Goal: Find specific page/section: Find specific page/section

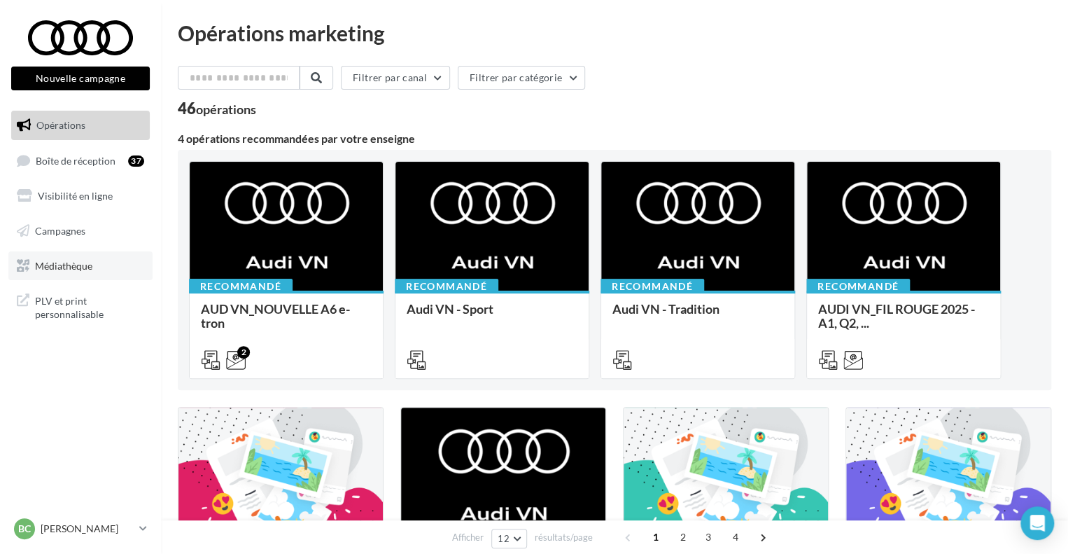
click at [60, 257] on link "Médiathèque" at bounding box center [80, 265] width 144 height 29
click at [95, 270] on link "Médiathèque" at bounding box center [80, 265] width 144 height 29
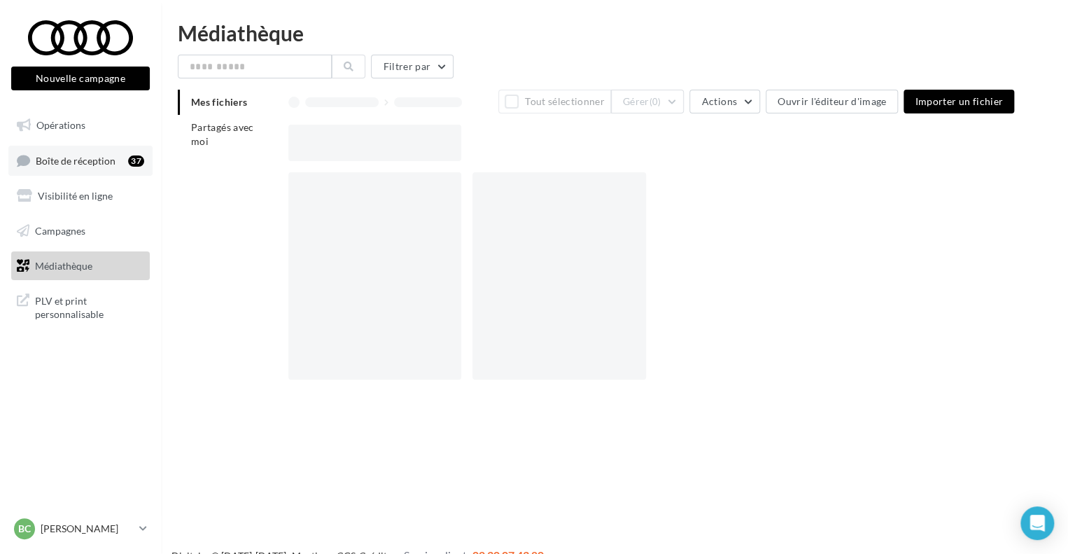
click at [80, 155] on span "Boîte de réception" at bounding box center [76, 160] width 80 height 12
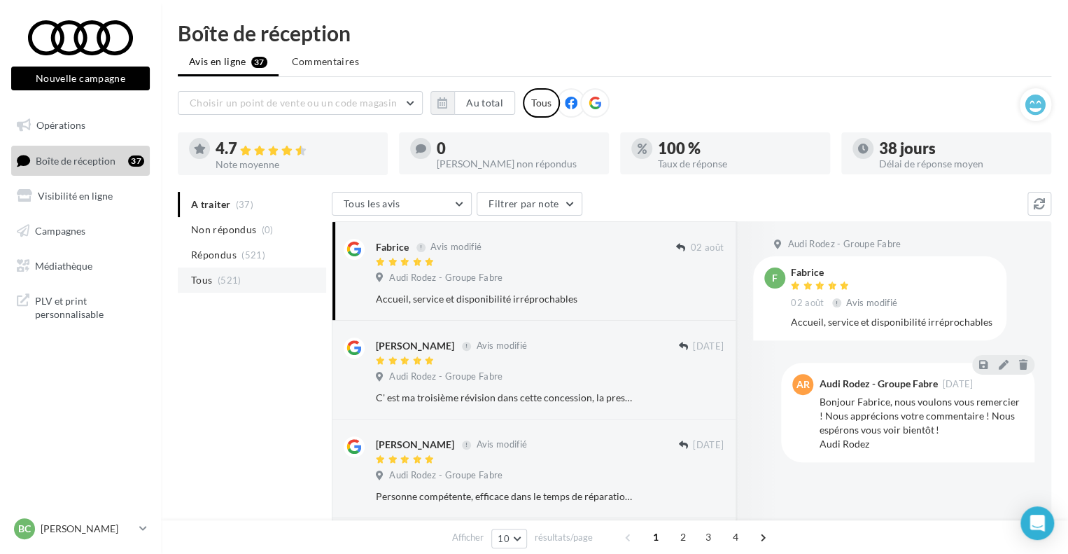
click at [266, 290] on li "Tous (521)" at bounding box center [252, 279] width 148 height 25
